Goal: Information Seeking & Learning: Learn about a topic

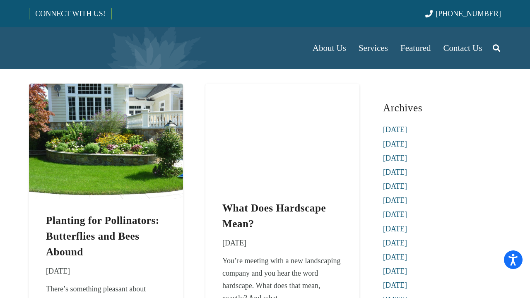
scroll to position [41, 0]
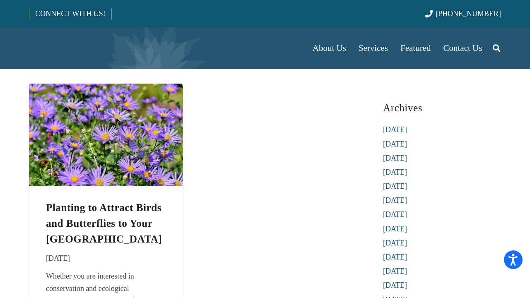
scroll to position [41, 0]
